Goal: Task Accomplishment & Management: Manage account settings

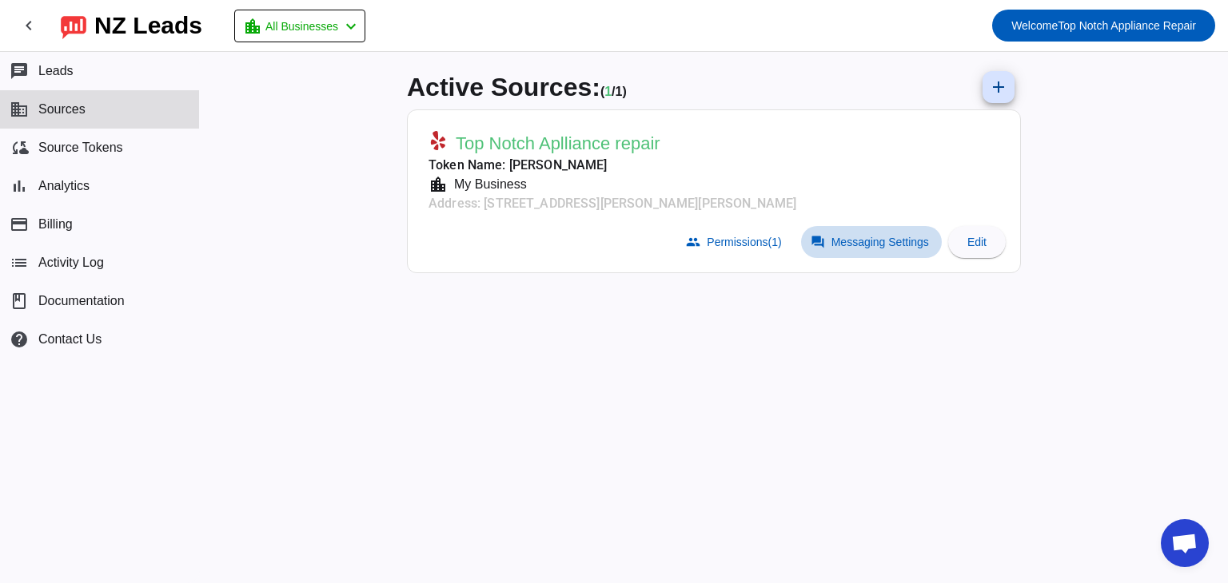
click at [837, 243] on span "Messaging Settings" at bounding box center [879, 242] width 97 height 13
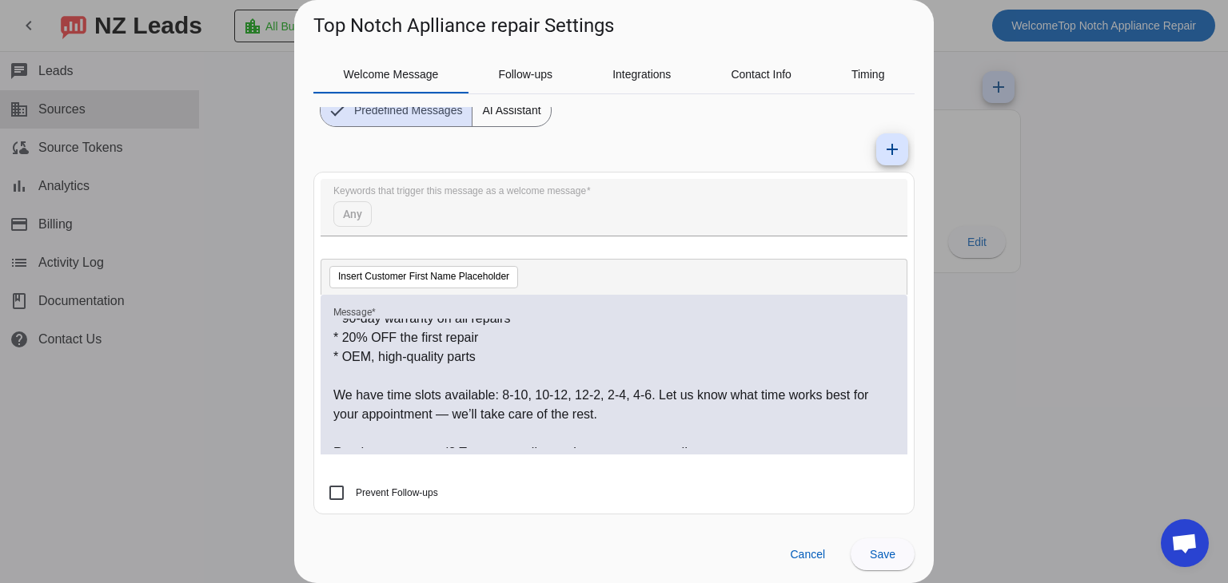
scroll to position [292, 0]
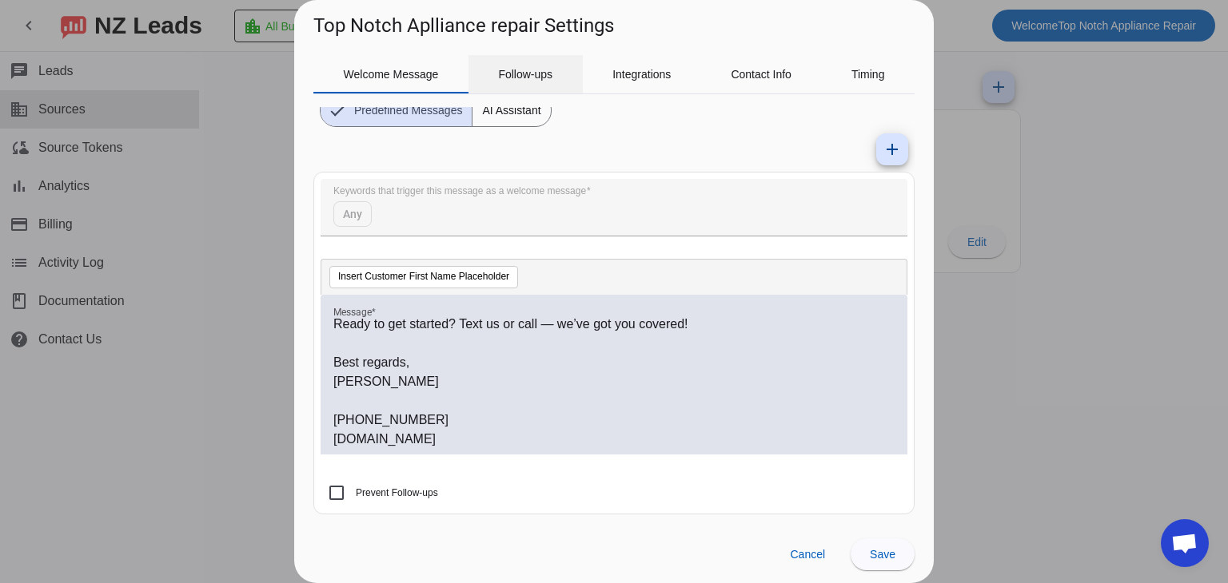
click at [519, 85] on span "Follow-ups" at bounding box center [525, 74] width 54 height 38
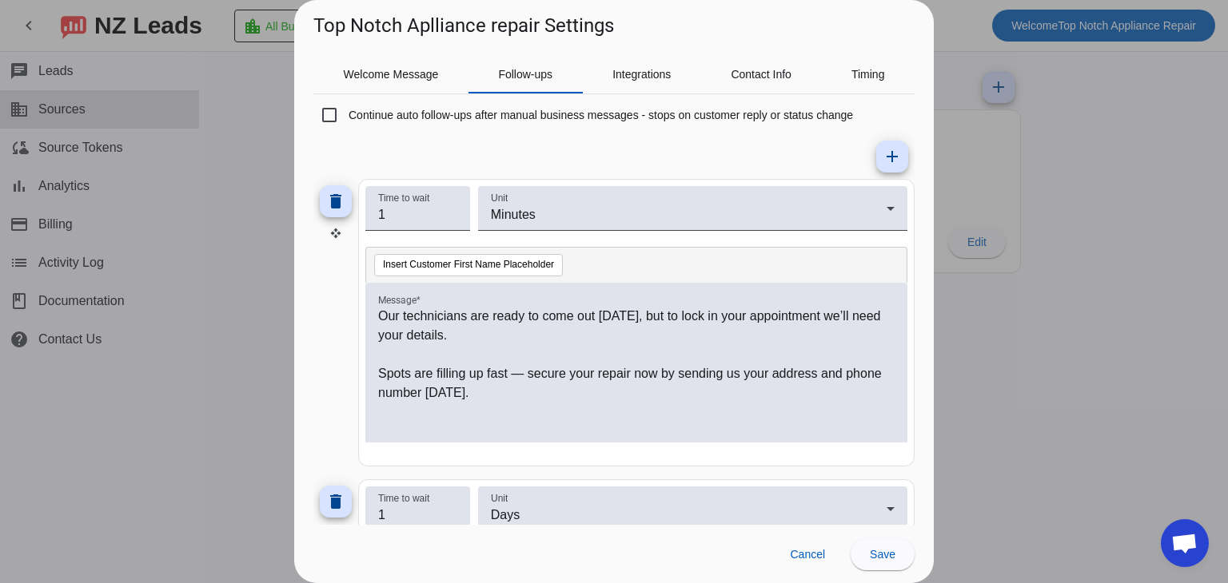
scroll to position [64, 0]
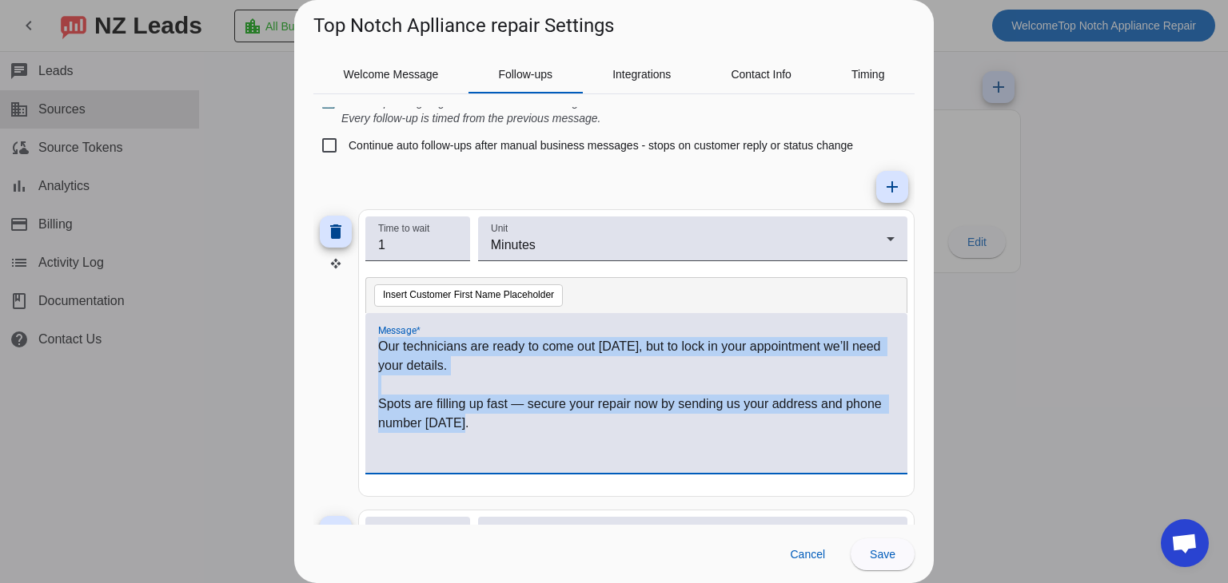
drag, startPoint x: 535, startPoint y: 432, endPoint x: 329, endPoint y: 317, distance: 235.0
click at [329, 317] on div "delete Time to wait 1 Unit Minutes Insert Customer First Name Placeholder Messa…" at bounding box center [613, 353] width 601 height 288
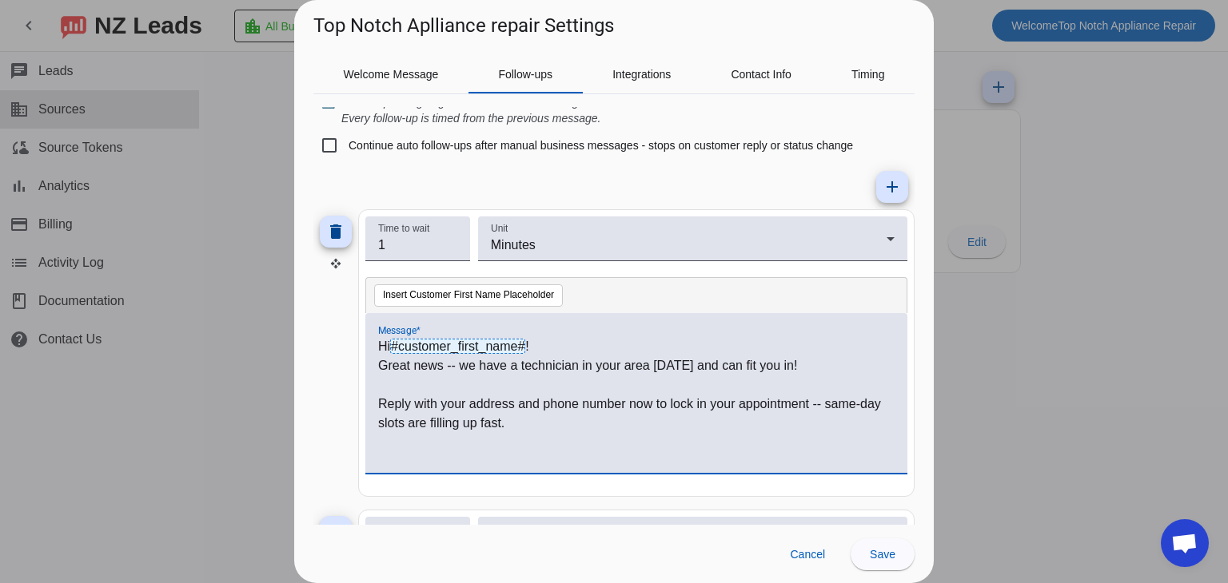
scroll to position [0, 0]
drag, startPoint x: 549, startPoint y: 344, endPoint x: 314, endPoint y: 336, distance: 235.1
click at [314, 336] on div "delete Time to wait 1 Unit Minutes Insert Customer First Name Placeholder Messa…" at bounding box center [613, 353] width 601 height 288
click at [380, 372] on p "Great news -- we have a technician in your area [DATE] and can fit you in!" at bounding box center [636, 365] width 516 height 19
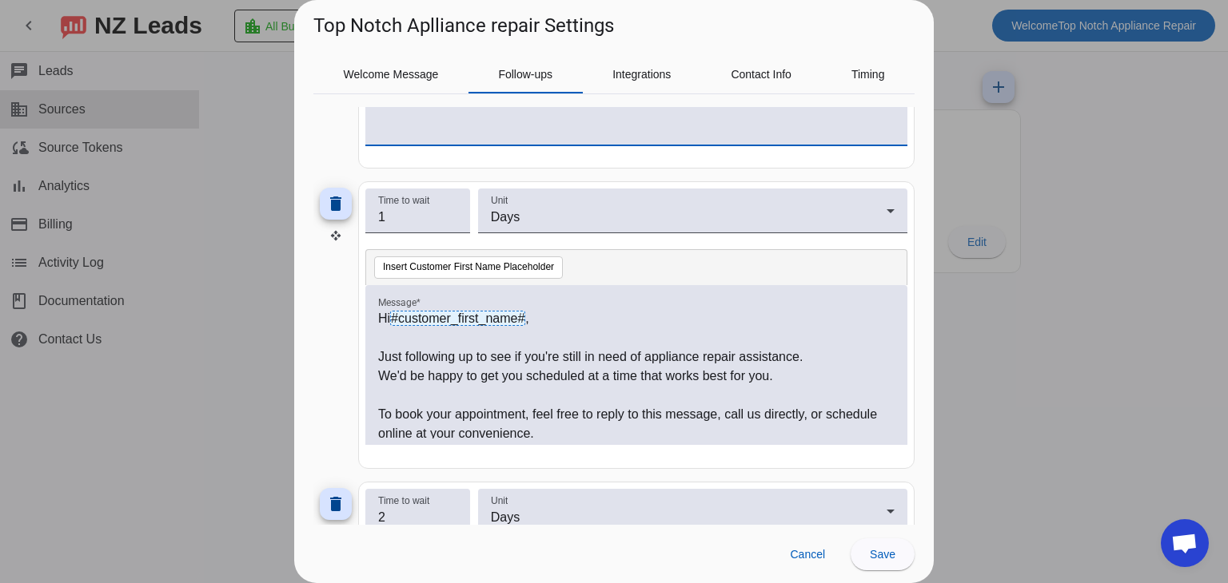
scroll to position [119, 0]
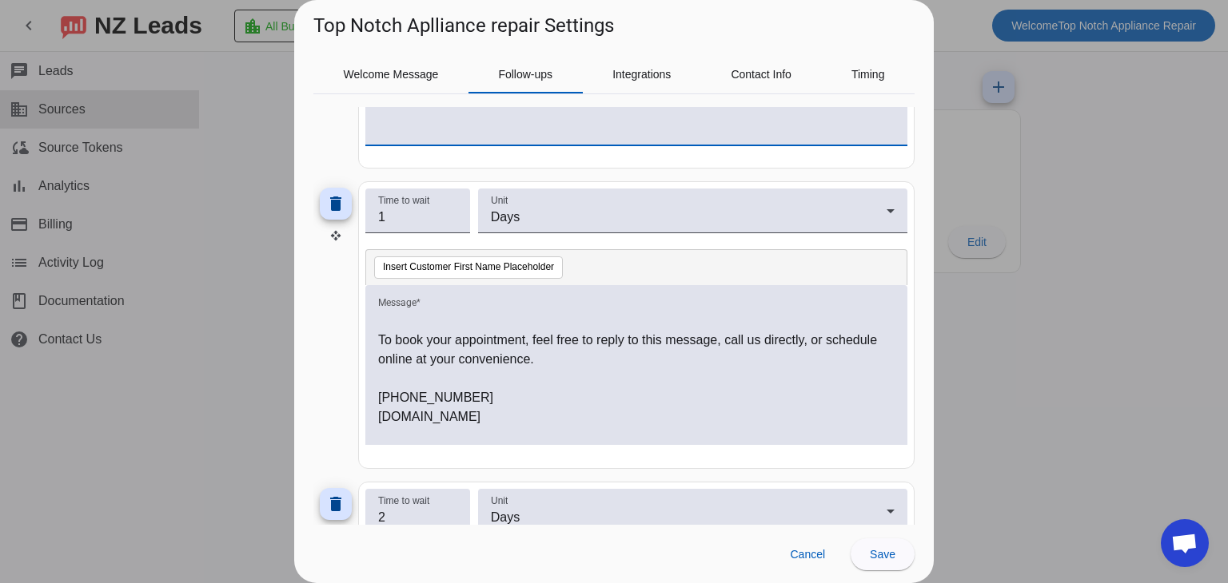
drag, startPoint x: 484, startPoint y: 444, endPoint x: 371, endPoint y: 320, distance: 168.6
click at [371, 320] on div "Message * Hi #customer_first_name# , Just following up to see if you're still i…" at bounding box center [636, 373] width 542 height 177
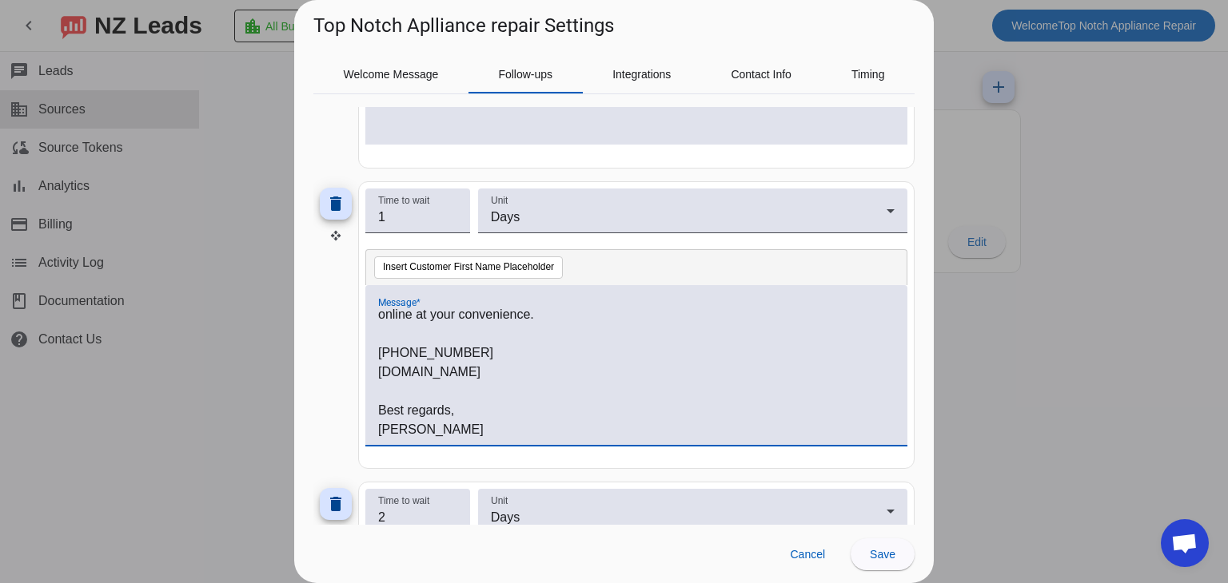
drag, startPoint x: 446, startPoint y: 430, endPoint x: 300, endPoint y: 237, distance: 242.0
click at [300, 237] on div "Welcome Message Follow-ups Integrations Contact Info Timing Override Default Se…" at bounding box center [613, 282] width 639 height 486
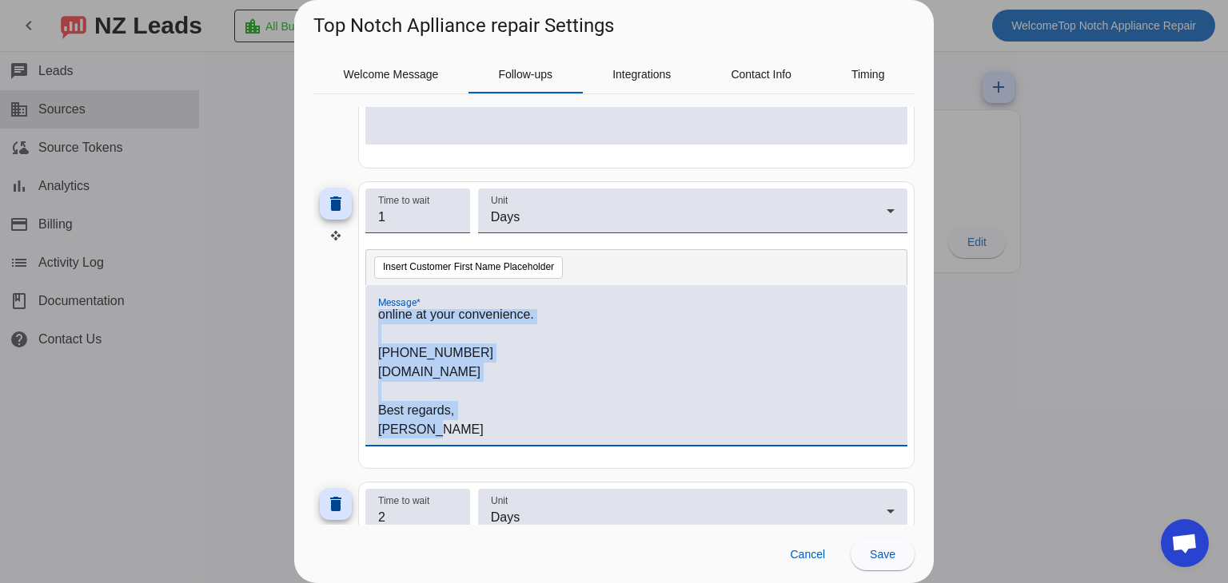
scroll to position [0, 0]
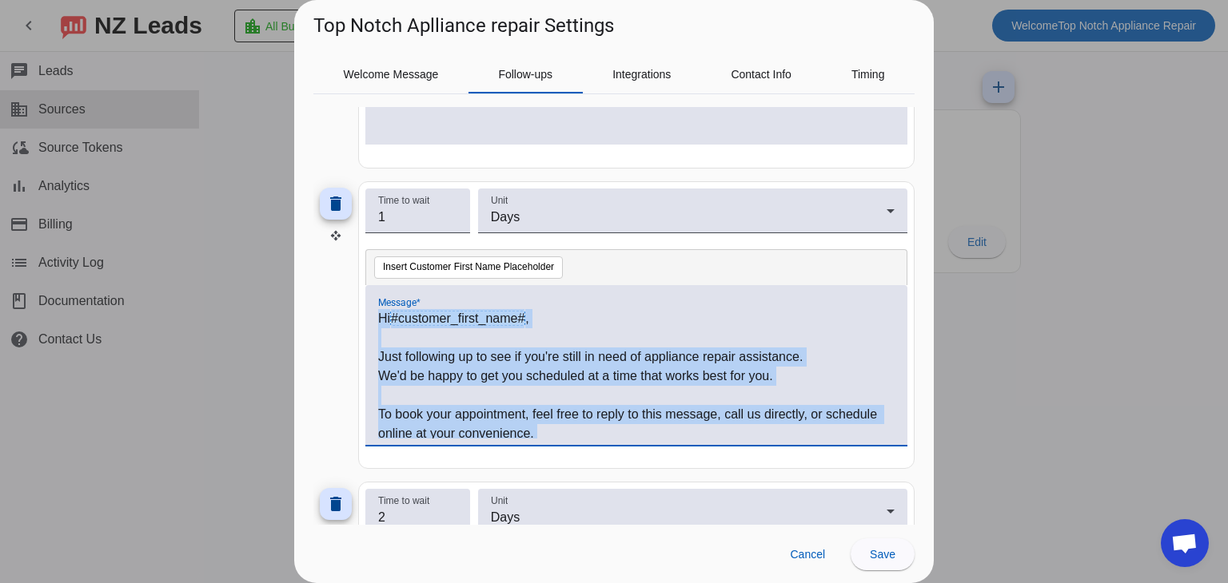
drag, startPoint x: 432, startPoint y: 432, endPoint x: 323, endPoint y: 238, distance: 221.8
click at [323, 238] on div "delete Time to wait 1 Unit Days Insert Customer First Name Placeholder Message …" at bounding box center [613, 325] width 601 height 288
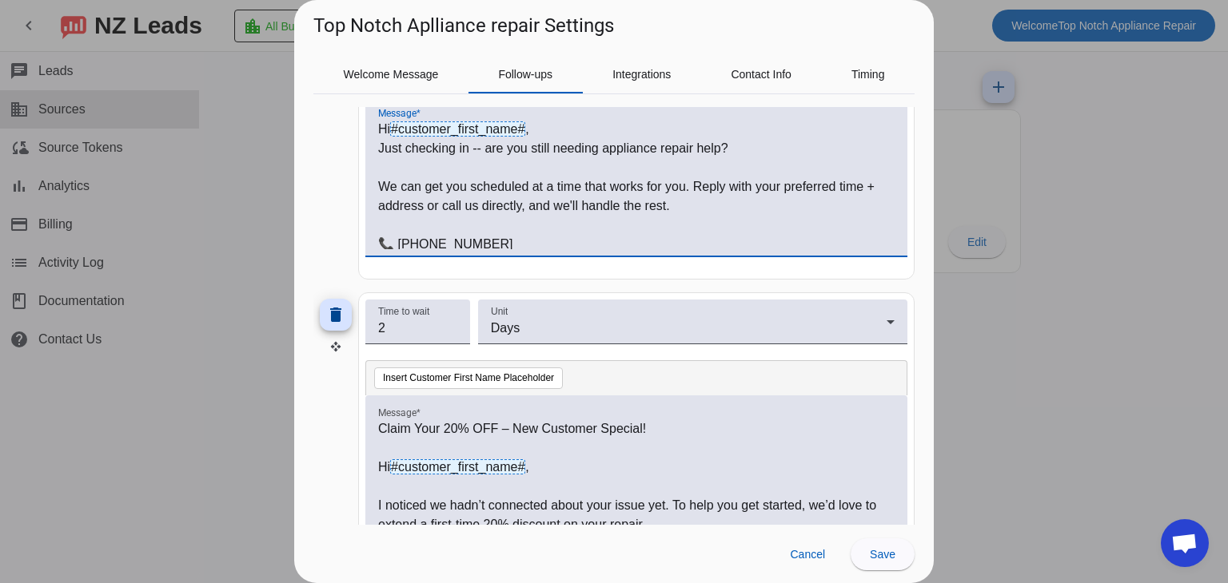
scroll to position [647, 0]
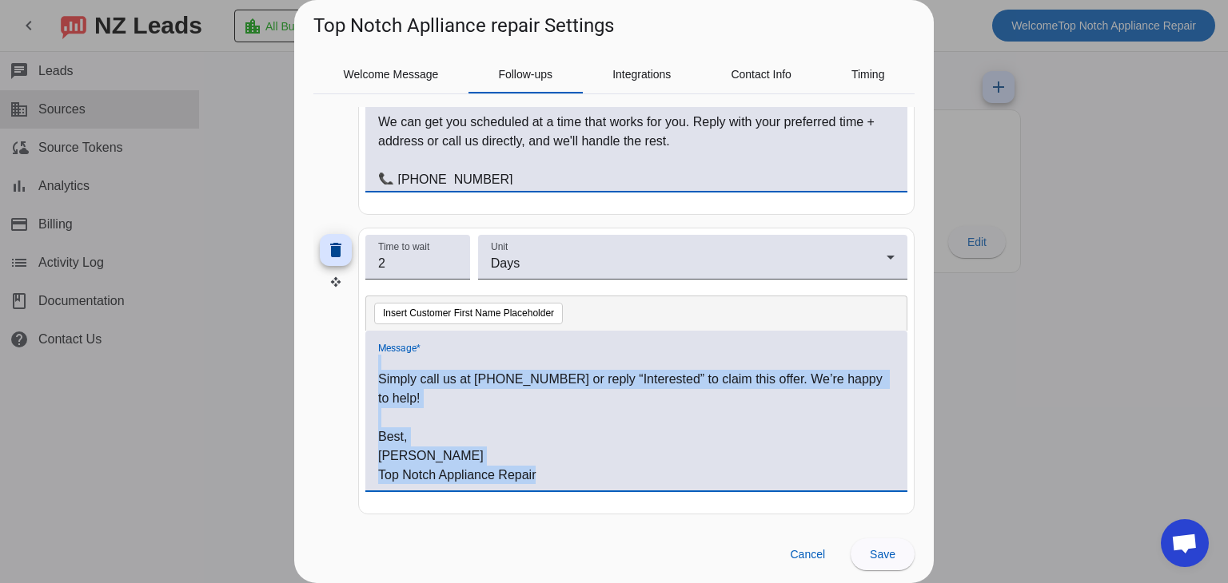
drag, startPoint x: 379, startPoint y: 361, endPoint x: 719, endPoint y: 562, distance: 395.1
click at [719, 562] on source-config-dialog "Top Notch Aplliance repair Settings Welcome Message Follow-ups Integrations Con…" at bounding box center [613, 291] width 639 height 583
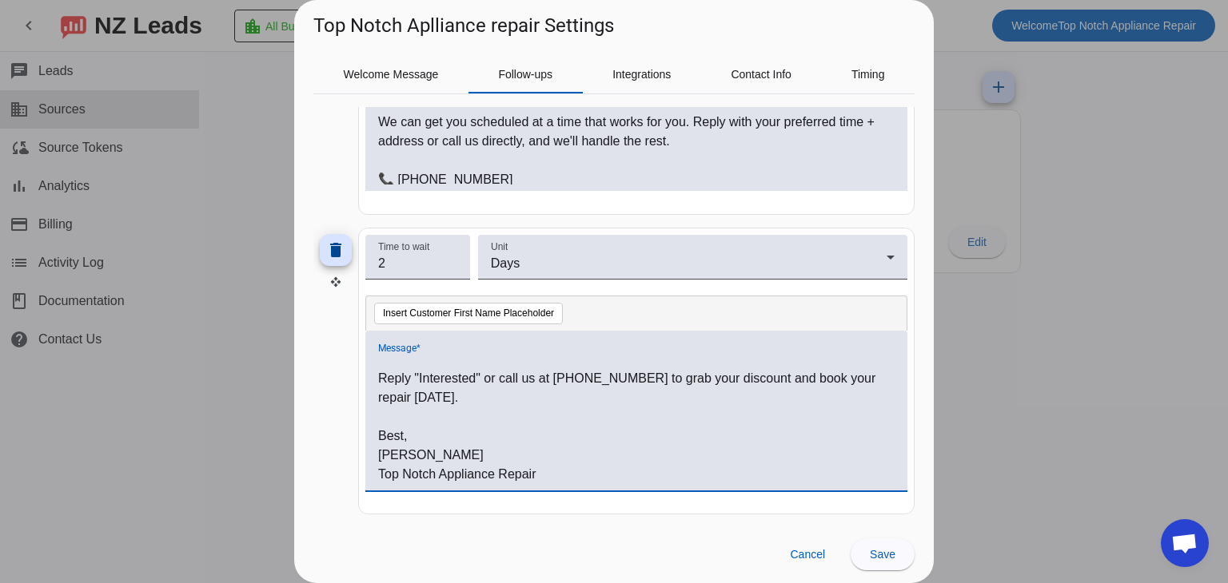
scroll to position [100, 0]
click at [881, 564] on span at bounding box center [882, 554] width 64 height 38
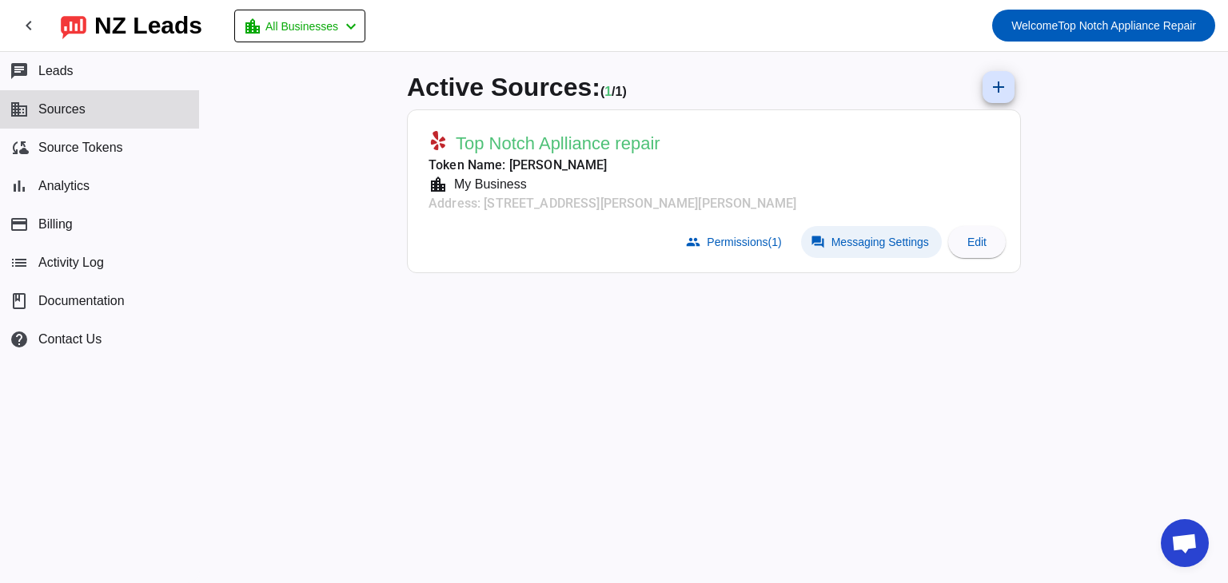
click at [878, 245] on span "Messaging Settings" at bounding box center [879, 242] width 97 height 13
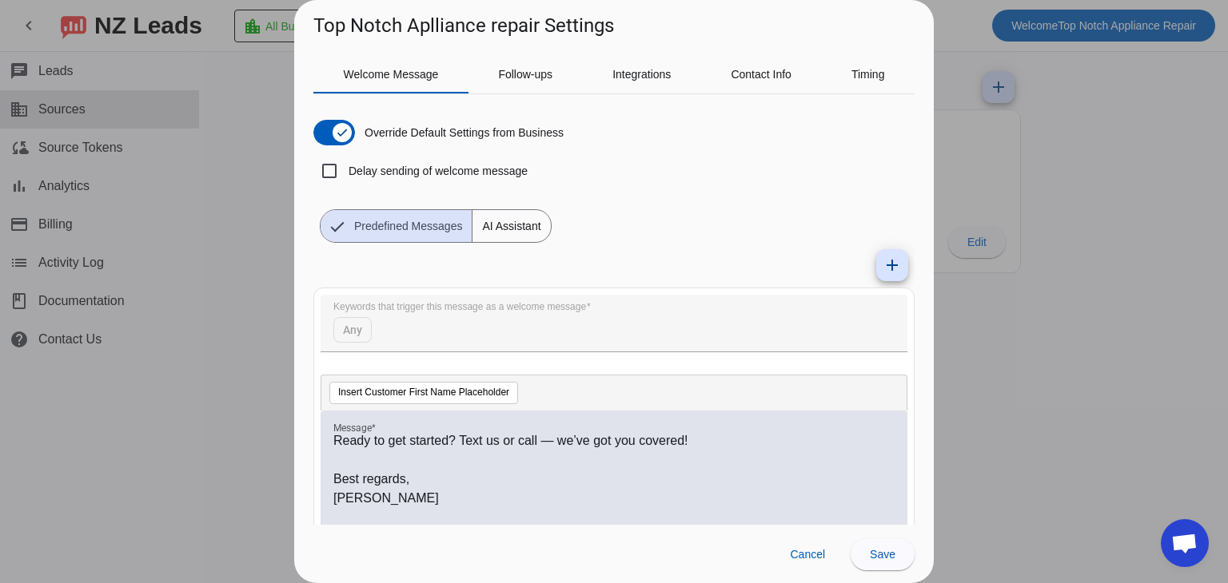
scroll to position [292, 0]
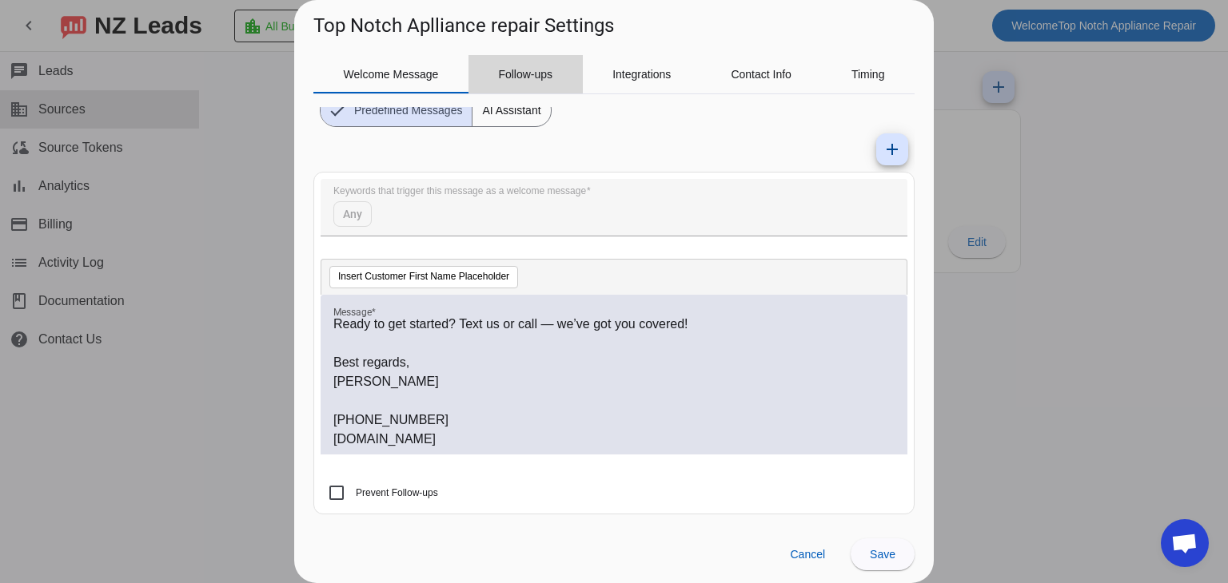
click at [518, 55] on span "Follow-ups" at bounding box center [525, 74] width 54 height 38
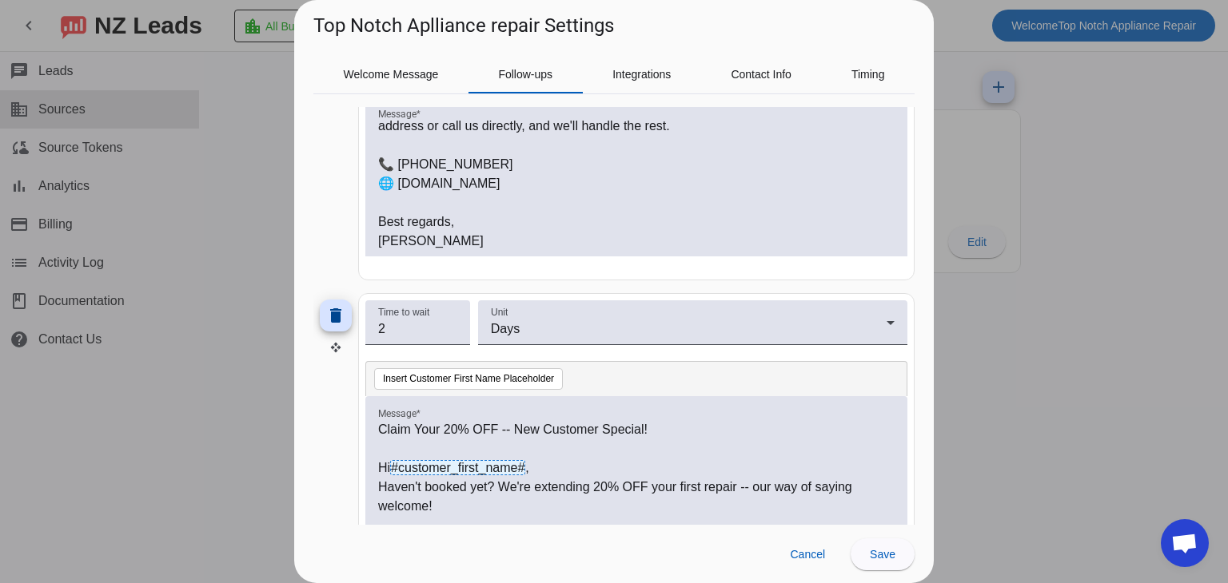
scroll to position [90, 0]
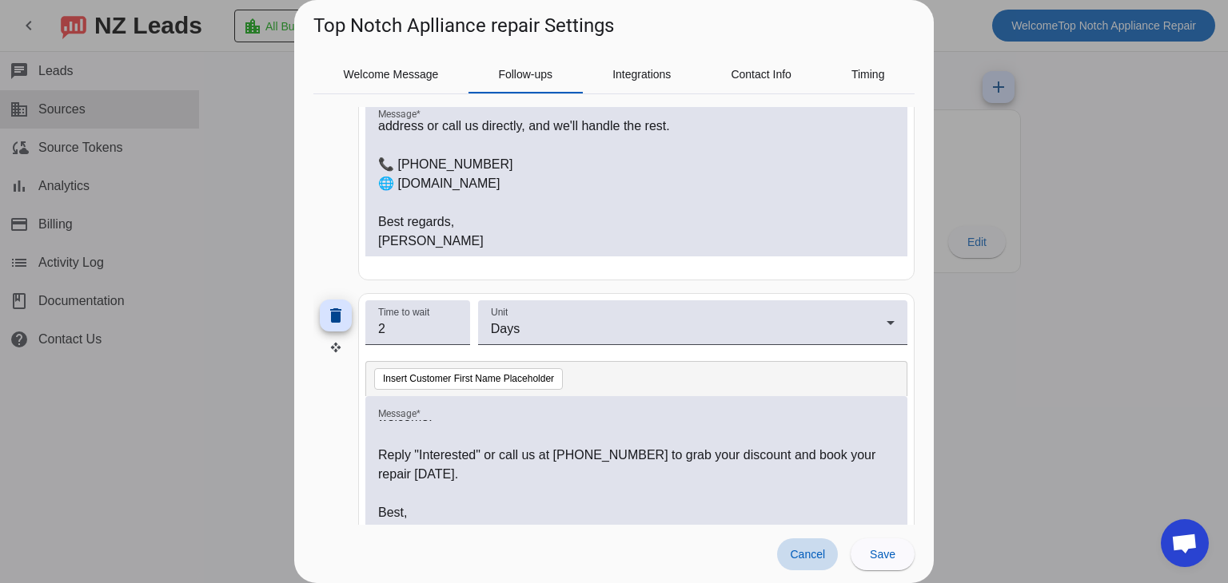
click at [806, 549] on span "Cancel" at bounding box center [807, 554] width 35 height 13
